Goal: Find specific fact: Find specific fact

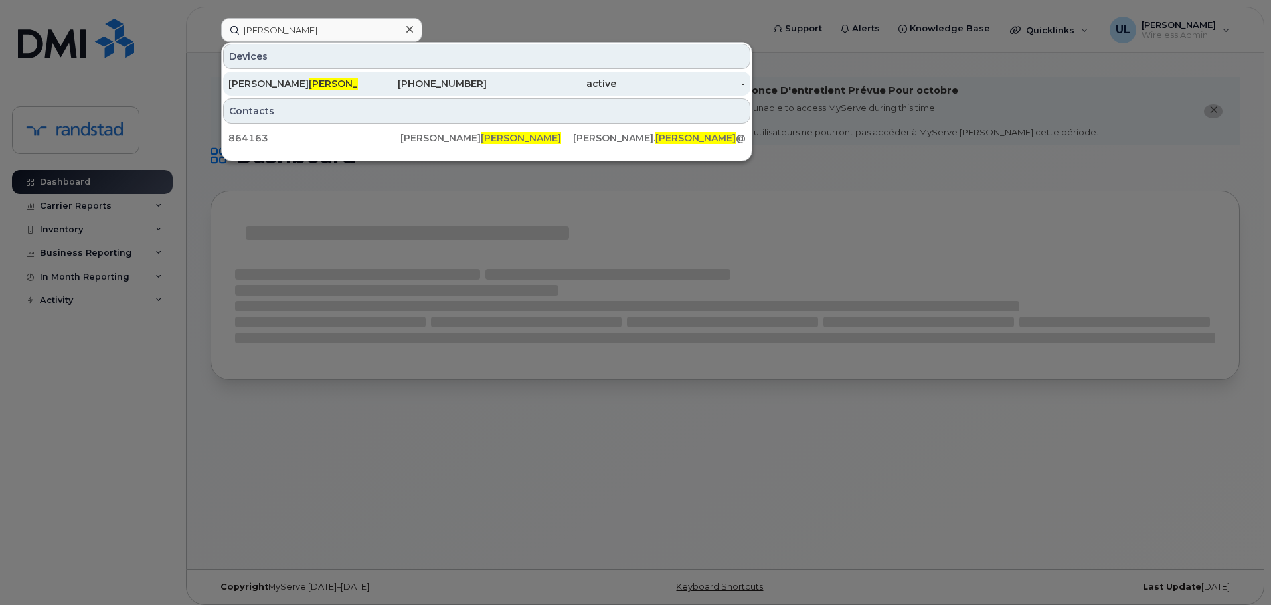
type input "[PERSON_NAME]"
click at [337, 80] on div "[PERSON_NAME]" at bounding box center [293, 83] width 130 height 13
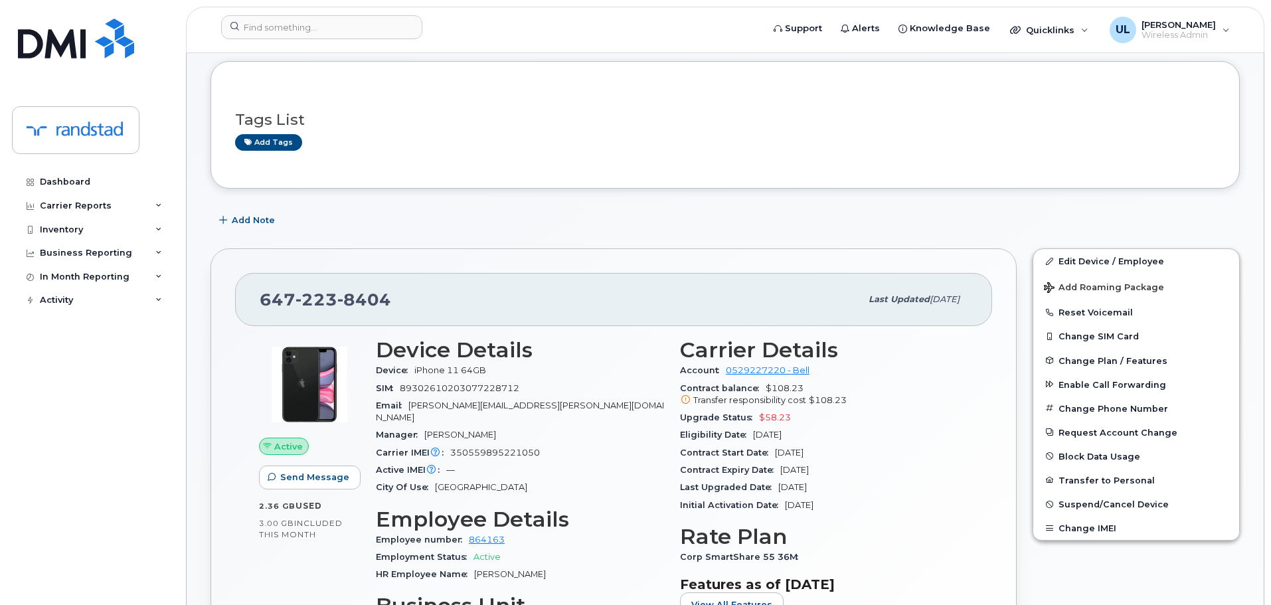
scroll to position [199, 0]
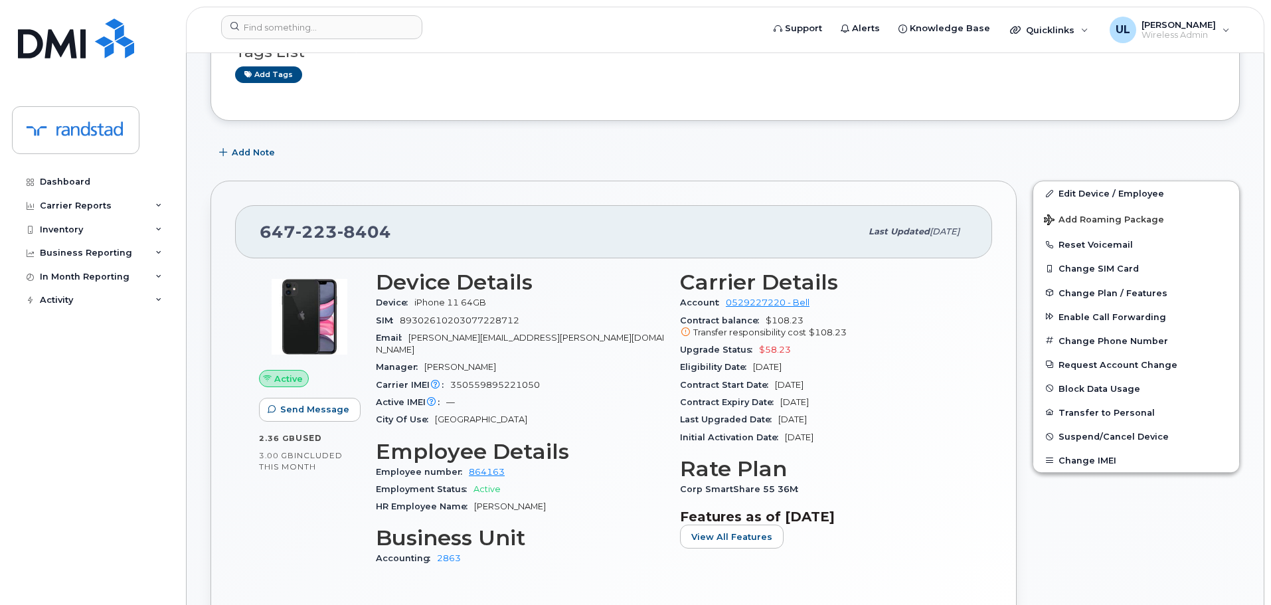
drag, startPoint x: 860, startPoint y: 402, endPoint x: 782, endPoint y: 406, distance: 78.5
click at [782, 406] on div "Contract Expiry Date [DATE]" at bounding box center [824, 402] width 288 height 17
copy span "[DATE]"
